Goal: Navigation & Orientation: Find specific page/section

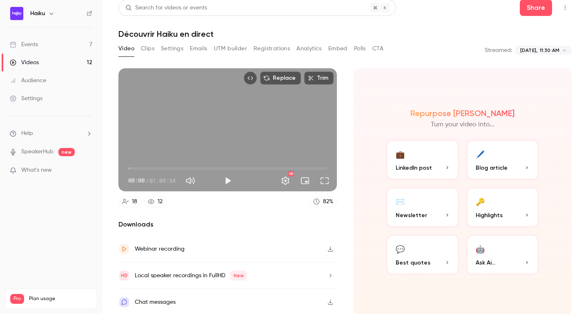
scroll to position [2, 0]
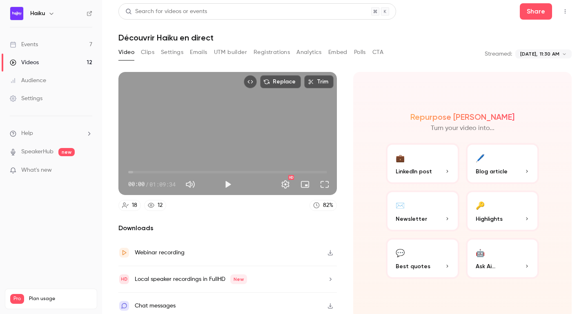
click at [34, 51] on link "Events 7" at bounding box center [51, 45] width 102 height 18
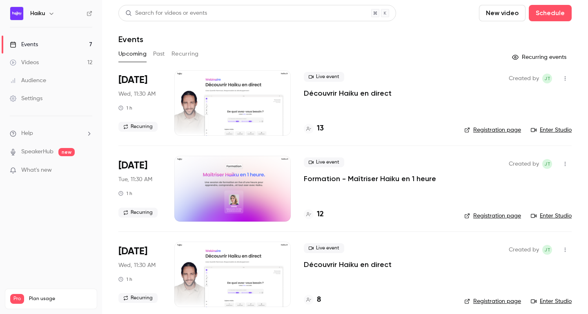
scroll to position [2, 0]
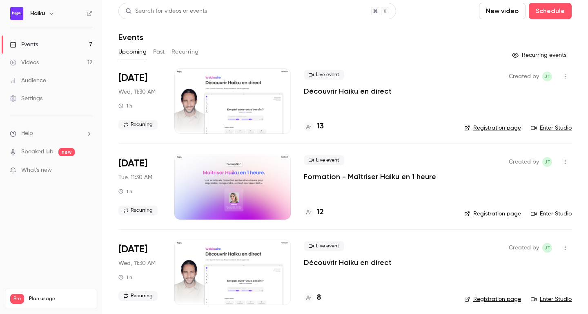
click at [40, 79] on div "Audience" at bounding box center [28, 80] width 36 height 8
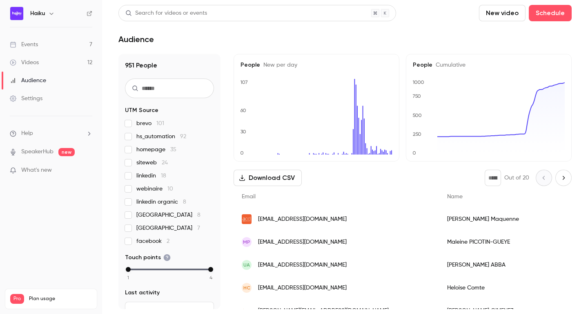
click at [35, 66] on div "Videos" at bounding box center [24, 62] width 29 height 8
